Goal: Check status

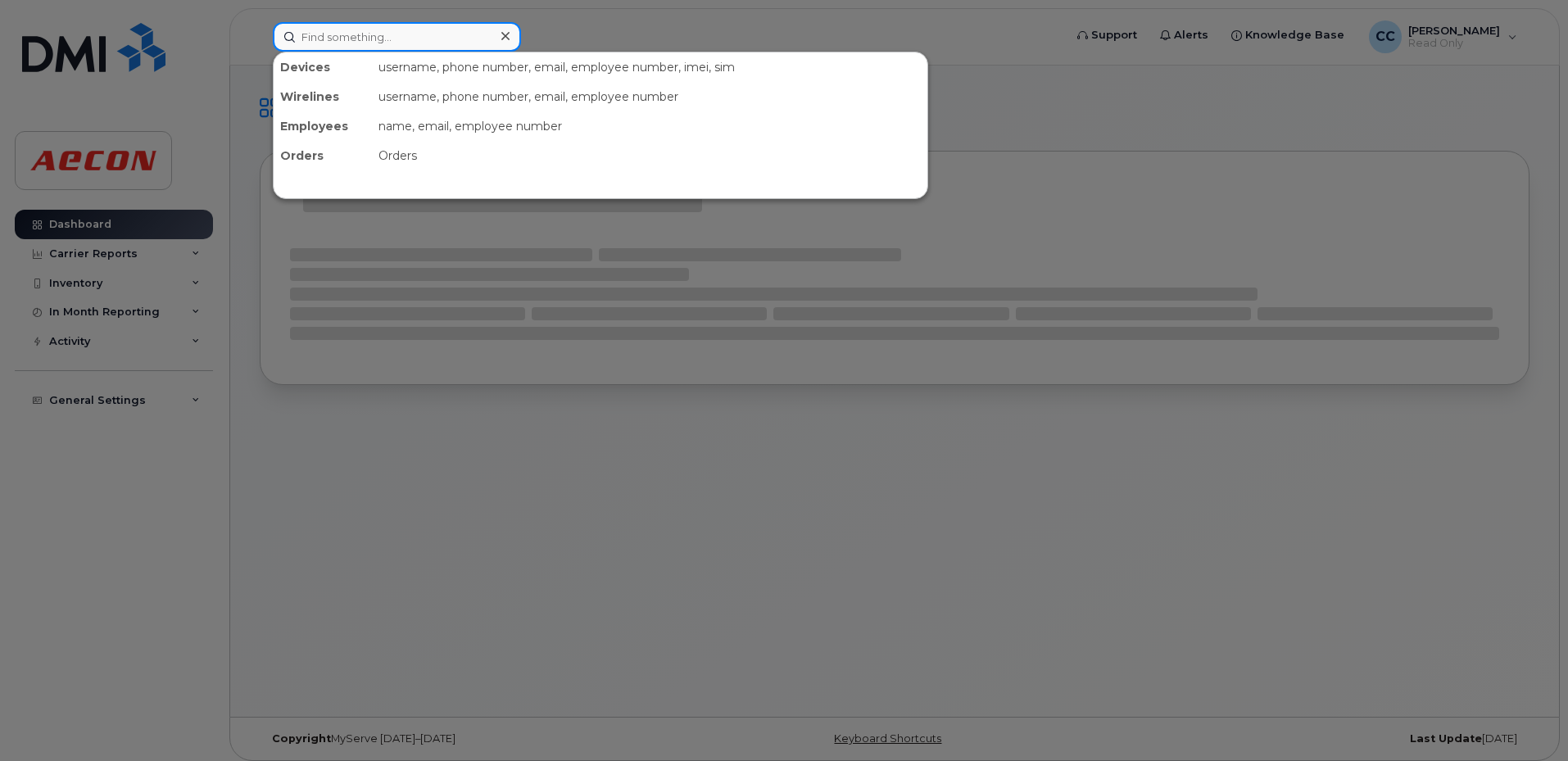
click at [325, 40] on input at bounding box center [397, 36] width 248 height 30
paste input "30037008"
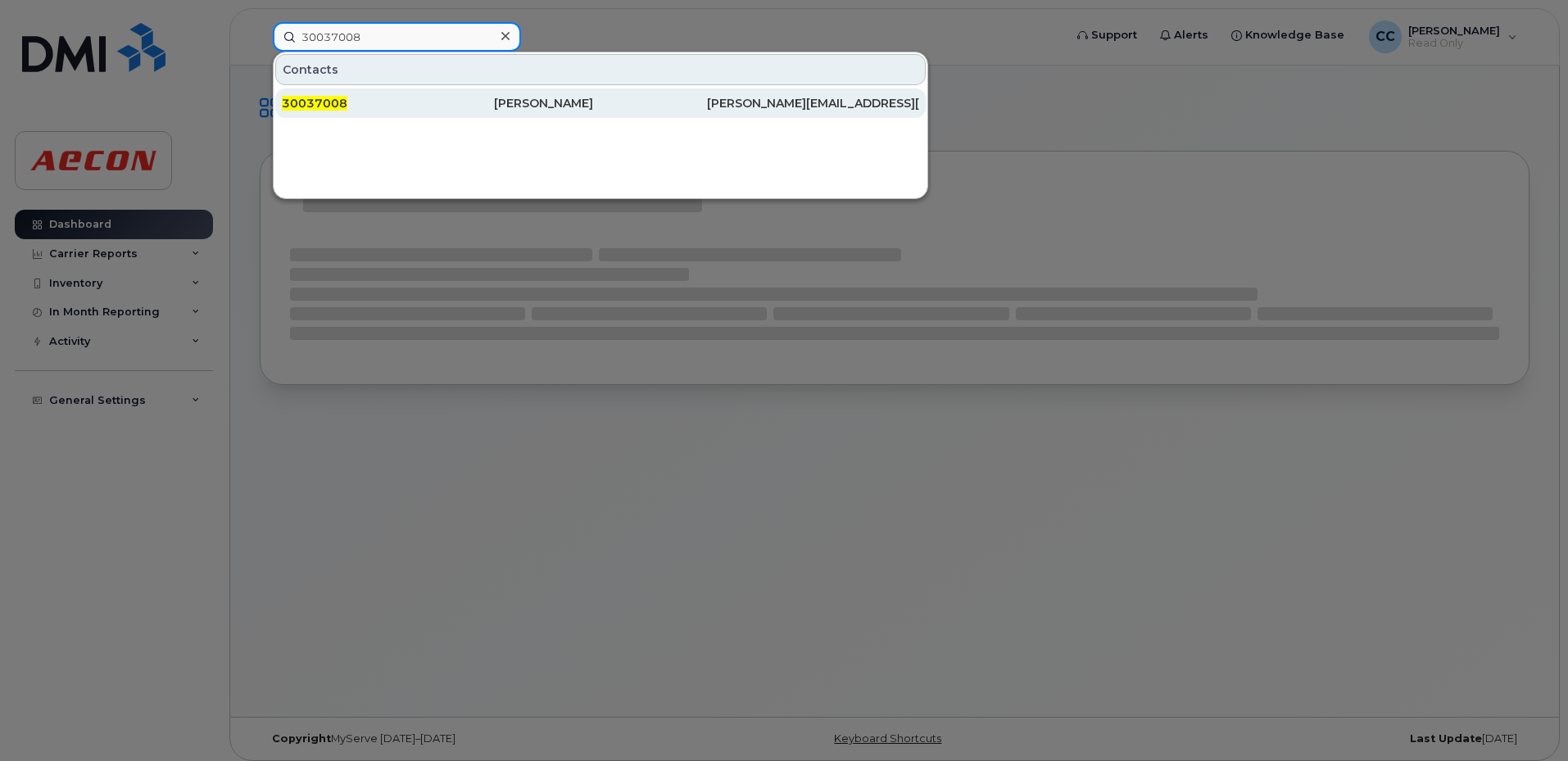
type input "30037008"
click at [341, 108] on span "30037008" at bounding box center [314, 103] width 65 height 14
